Goal: Transaction & Acquisition: Purchase product/service

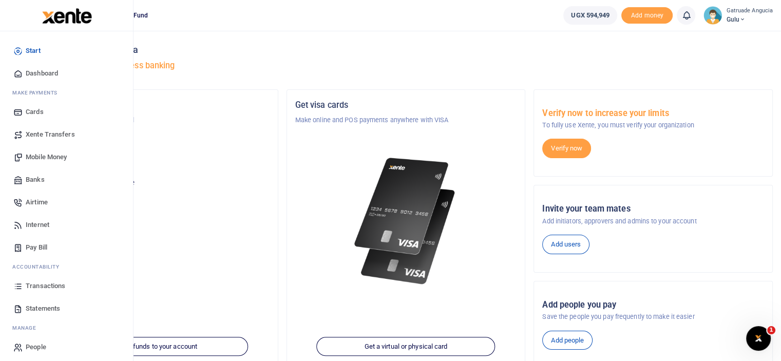
click at [44, 157] on span "Mobile Money" at bounding box center [46, 157] width 41 height 10
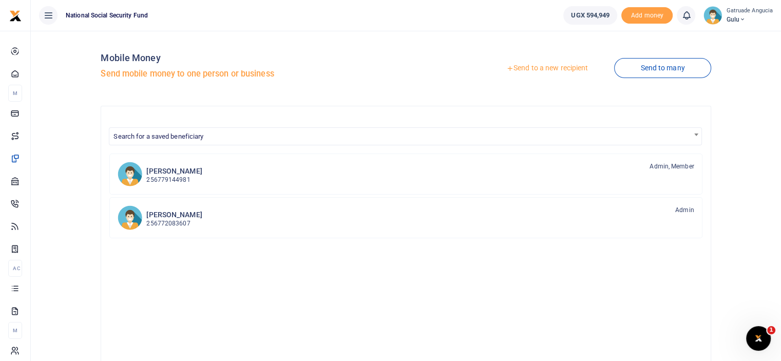
click at [547, 66] on link "Send to a new recipient" at bounding box center [547, 68] width 134 height 18
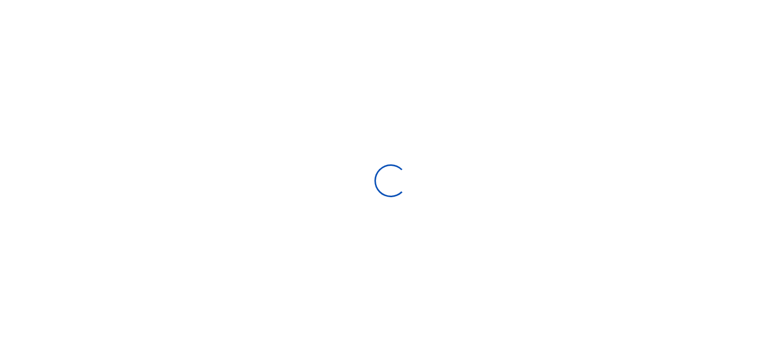
select select "Loading bundles"
select select
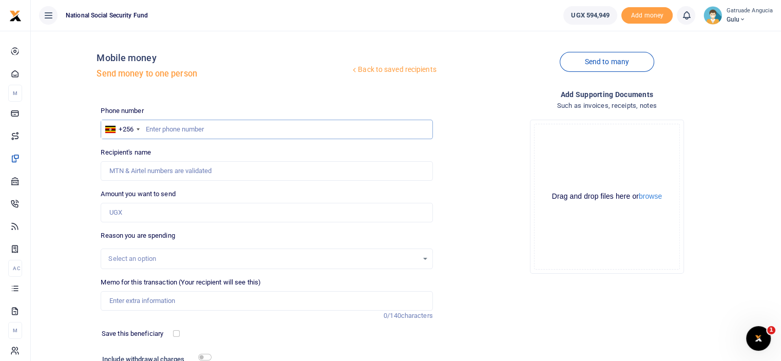
click at [162, 130] on input "text" at bounding box center [267, 130] width 332 height 20
type input "782078730"
type input "Abdul Nasser Doka"
type input "782078730"
click at [146, 218] on input "Amount you want to send" at bounding box center [267, 213] width 332 height 20
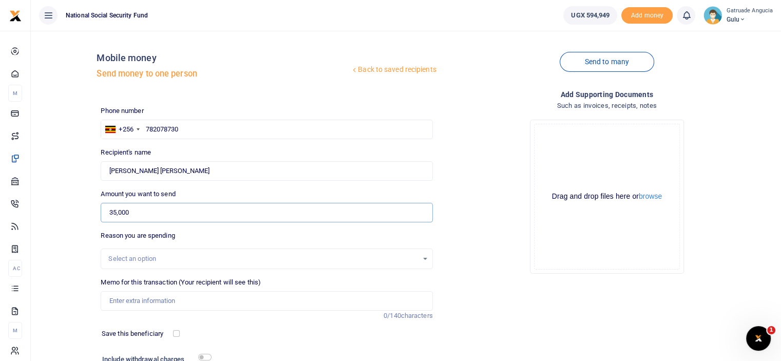
type input "35,000"
click at [139, 301] on input "Memo for this transaction (Your recipient will see this)" at bounding box center [267, 301] width 332 height 20
type input "CAR TYRE REPAIR"
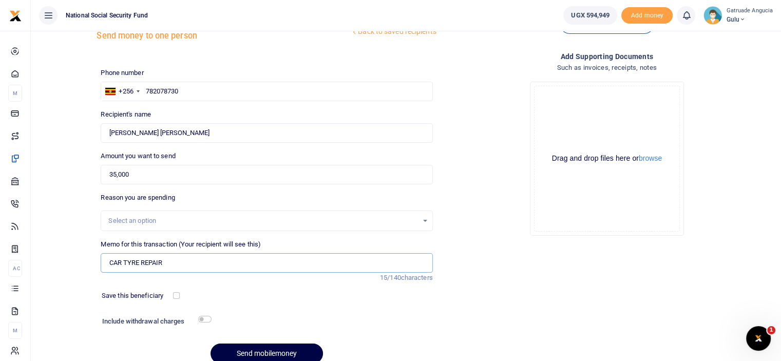
scroll to position [83, 0]
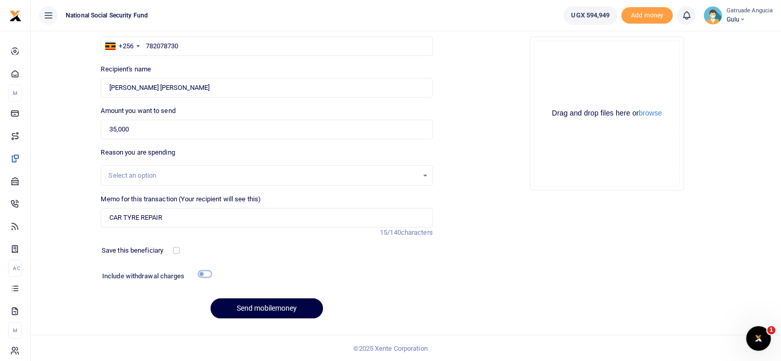
click at [203, 270] on input "checkbox" at bounding box center [204, 273] width 13 height 7
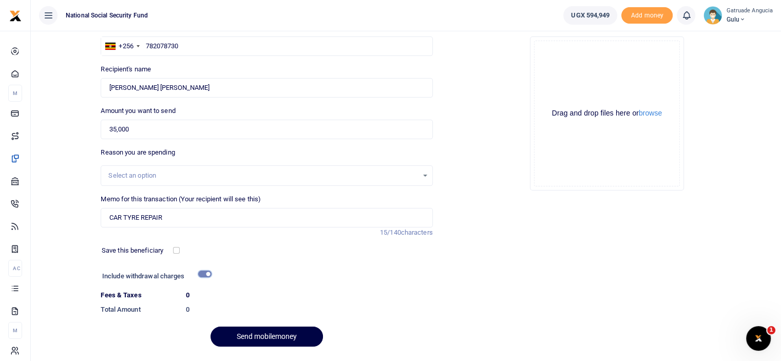
click at [205, 271] on input "checkbox" at bounding box center [204, 273] width 13 height 7
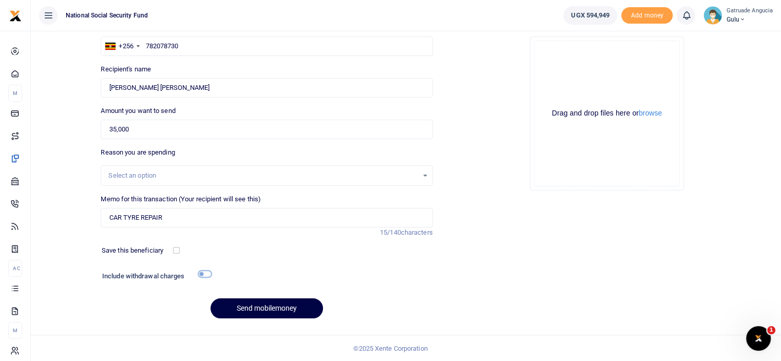
click at [205, 273] on input "checkbox" at bounding box center [204, 273] width 13 height 7
checkbox input "true"
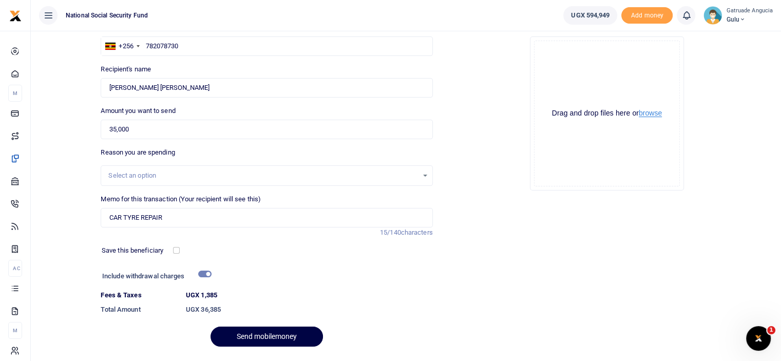
click at [654, 116] on button "browse" at bounding box center [649, 113] width 23 height 8
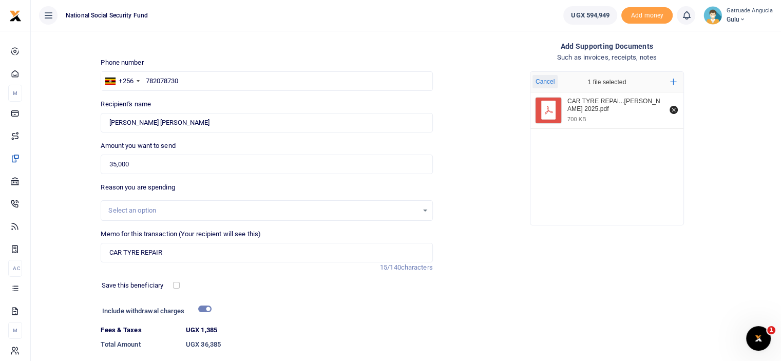
scroll to position [111, 0]
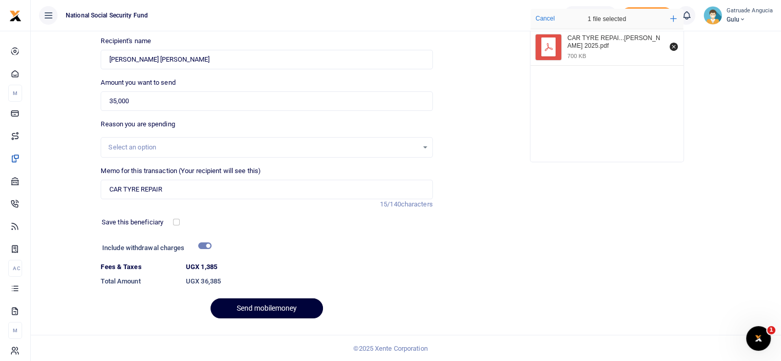
click at [280, 309] on button "Send mobilemoney" at bounding box center [266, 308] width 112 height 20
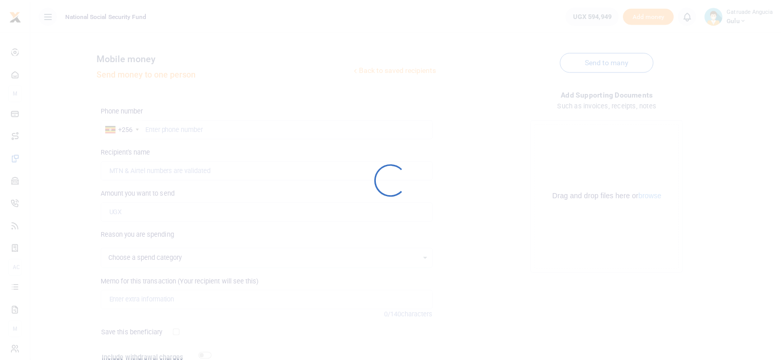
scroll to position [83, 0]
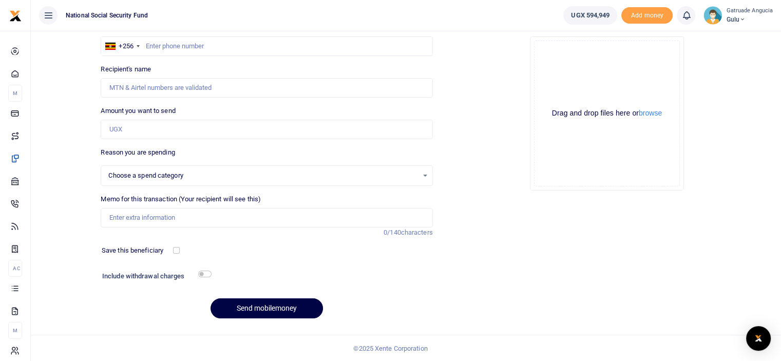
select select
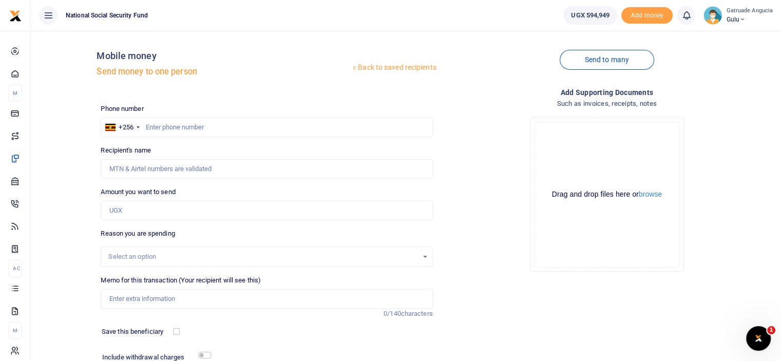
scroll to position [0, 0]
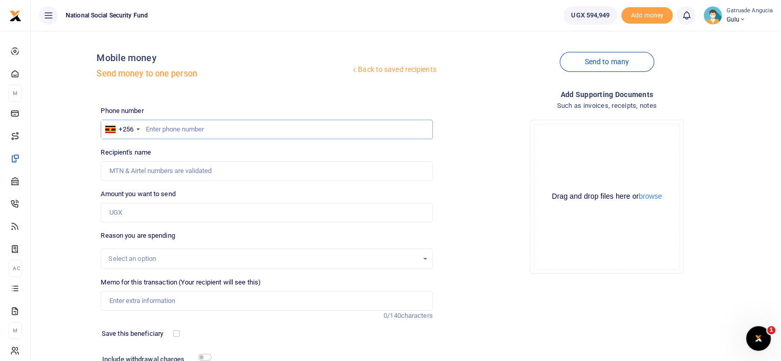
click at [164, 131] on input "text" at bounding box center [267, 130] width 332 height 20
type input "7"
type input "782224205"
type input "Habib Kakinda"
type input "782224205"
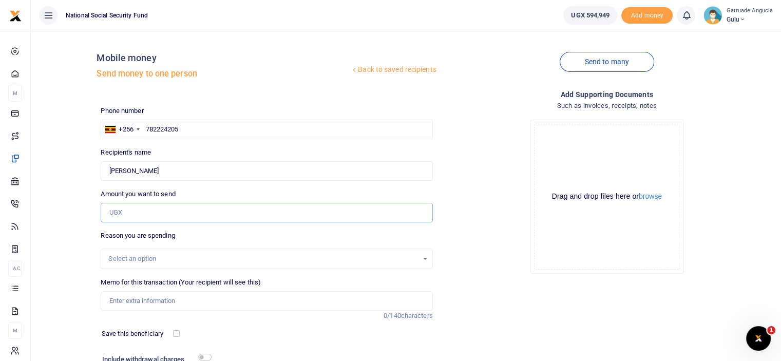
click at [136, 213] on input "Amount you want to send" at bounding box center [267, 213] width 332 height 20
type input "27,300"
click at [172, 301] on input "Memo for this transaction (Your recipient will see this)" at bounding box center [267, 301] width 332 height 20
type input "Staff weekly breakfast"
click at [200, 355] on input "checkbox" at bounding box center [204, 357] width 13 height 7
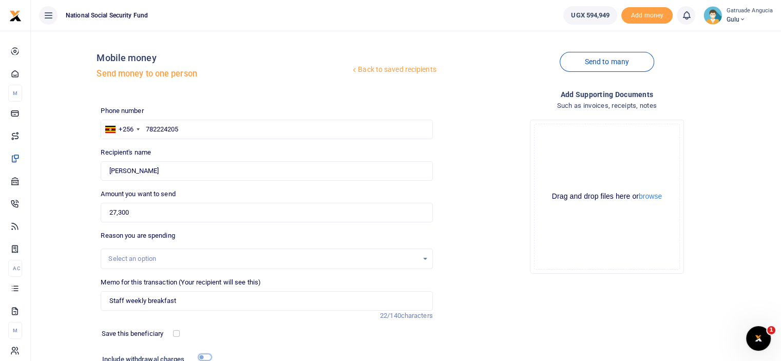
checkbox input "true"
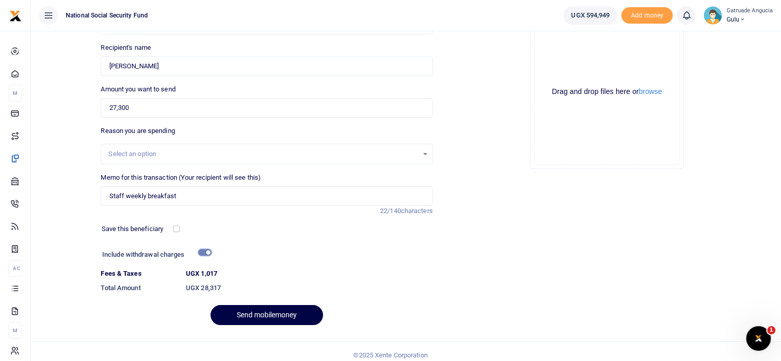
scroll to position [111, 0]
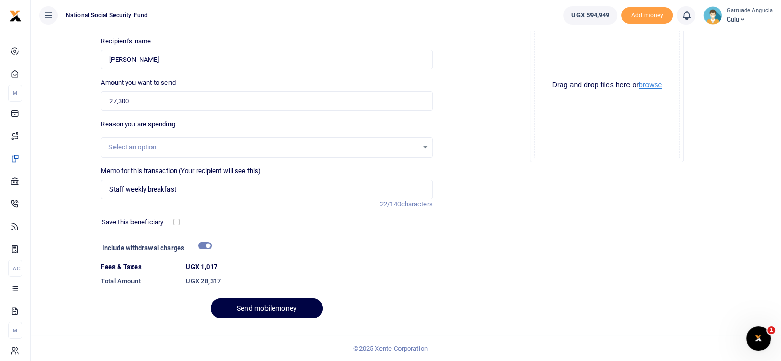
click at [651, 87] on button "browse" at bounding box center [649, 85] width 23 height 8
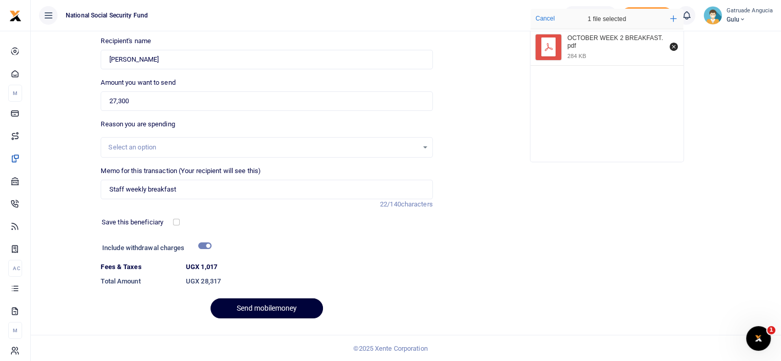
click at [275, 309] on button "Send mobilemoney" at bounding box center [266, 308] width 112 height 20
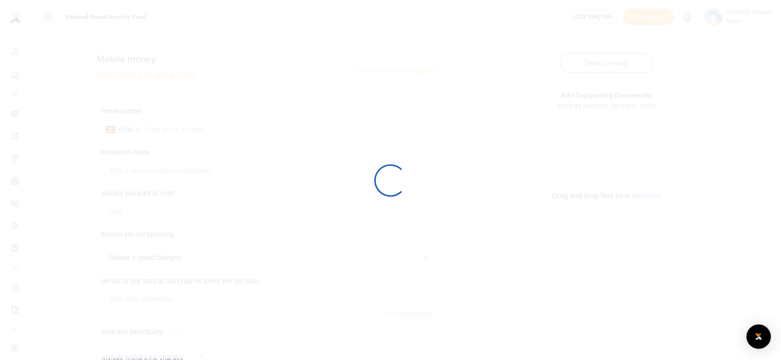
scroll to position [83, 0]
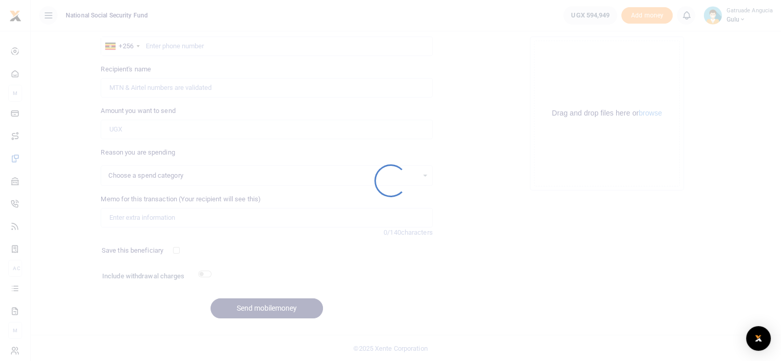
select select
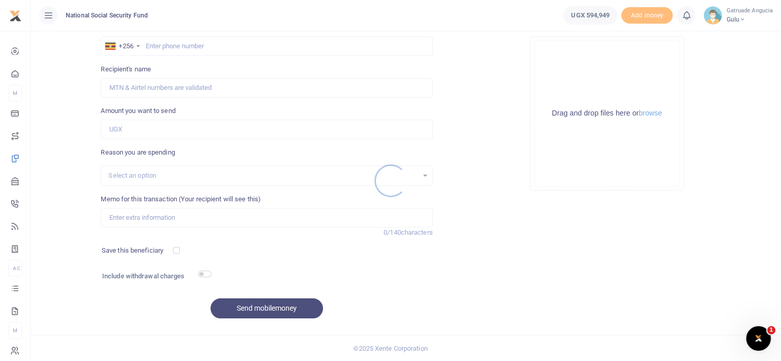
scroll to position [0, 0]
